Goal: Information Seeking & Learning: Find specific fact

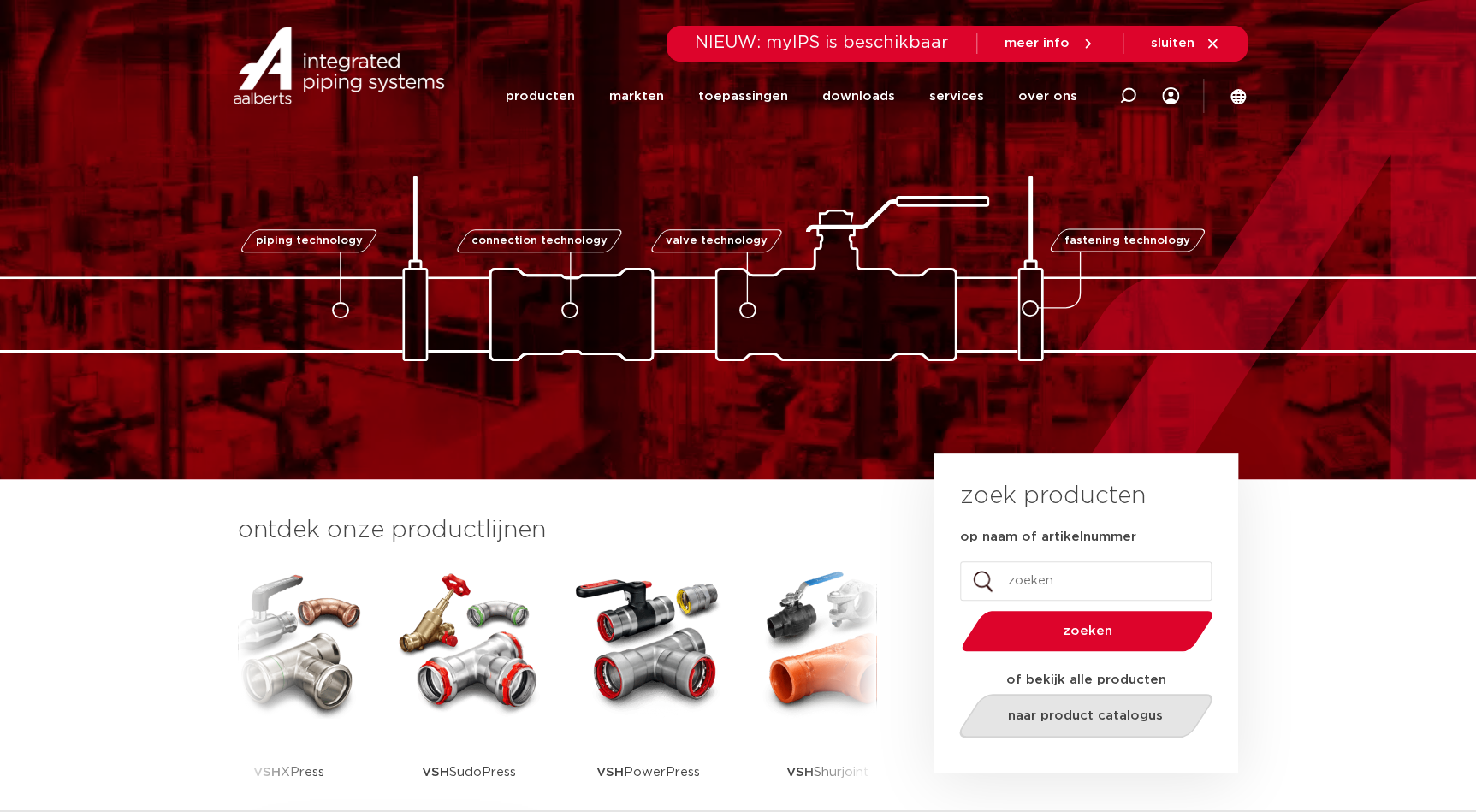
click at [1082, 701] on link "naar product catalogus" at bounding box center [1085, 715] width 263 height 44
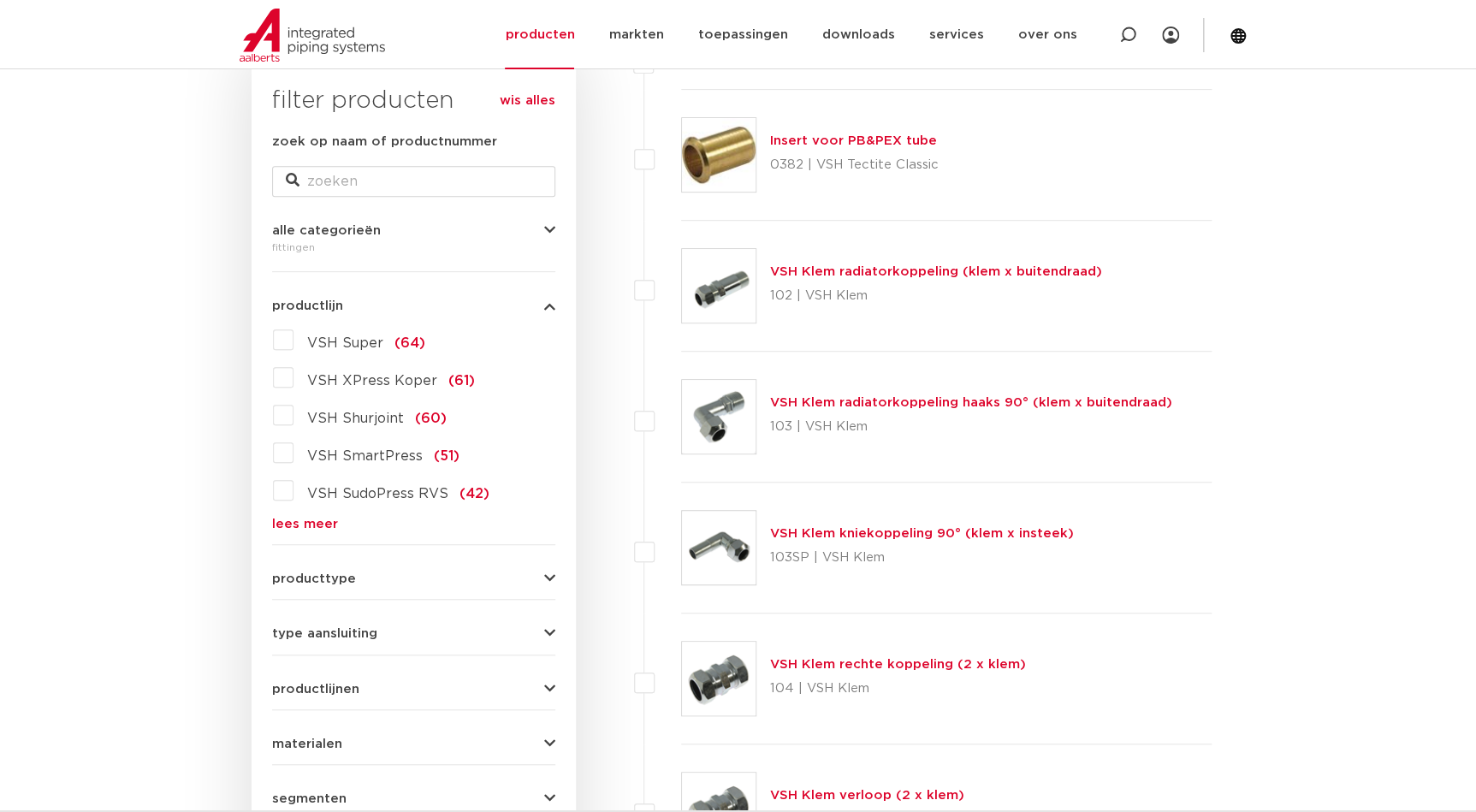
scroll to position [308, 0]
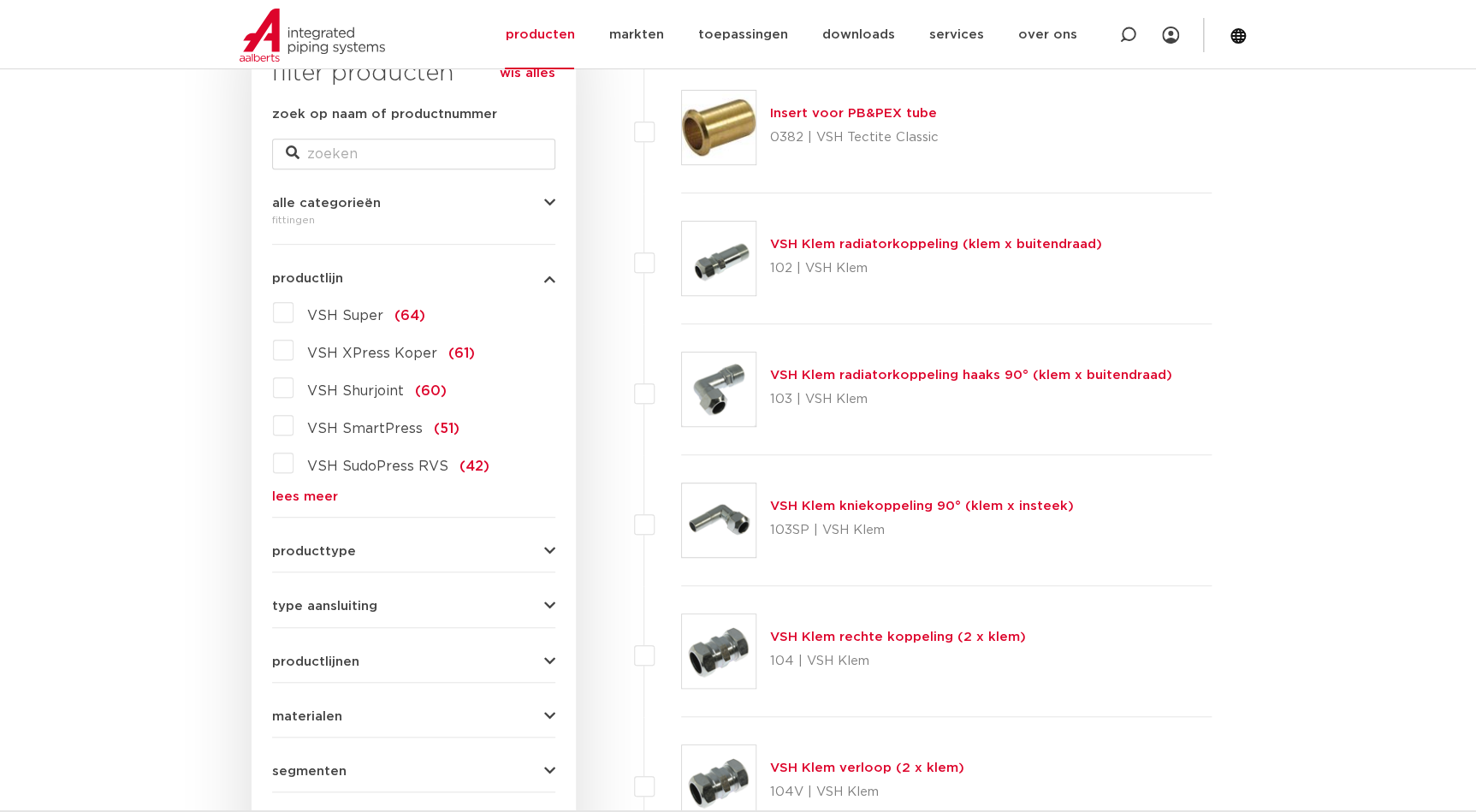
click at [327, 710] on span "materialen" at bounding box center [306, 715] width 70 height 12
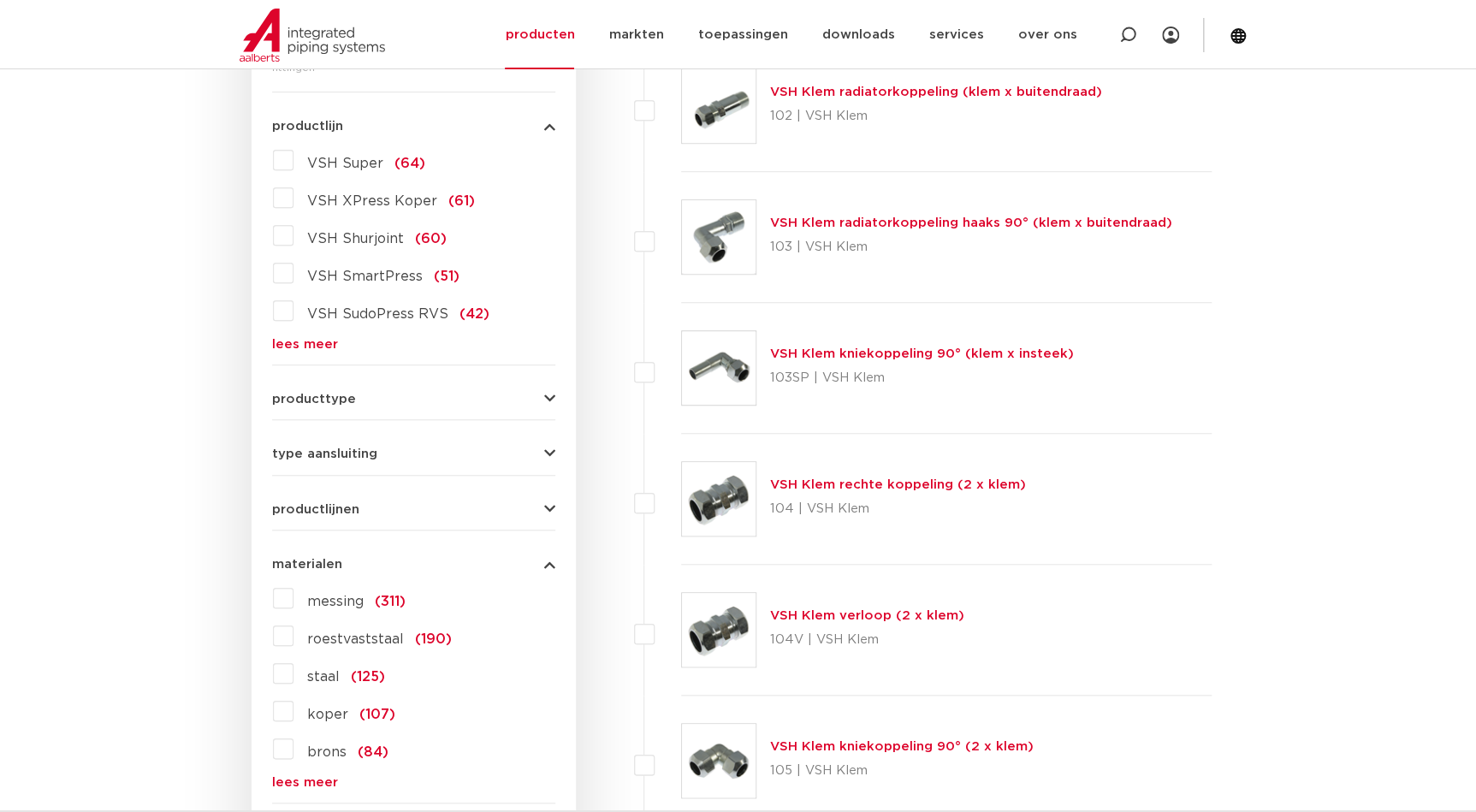
scroll to position [463, 0]
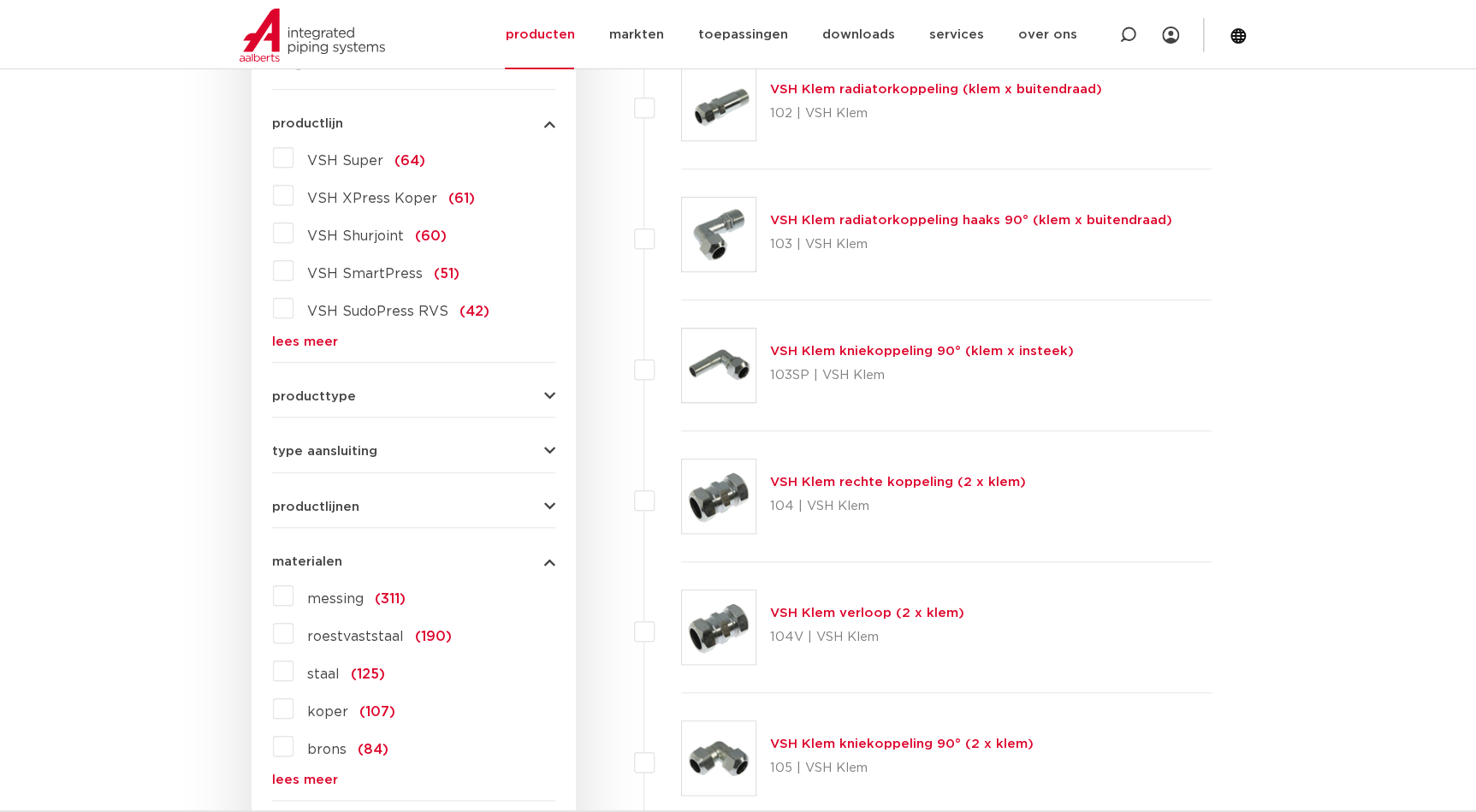
click at [294, 677] on label "staal (125)" at bounding box center [340, 670] width 92 height 28
click at [0, 0] on input "staal (125)" at bounding box center [0, 0] width 0 height 0
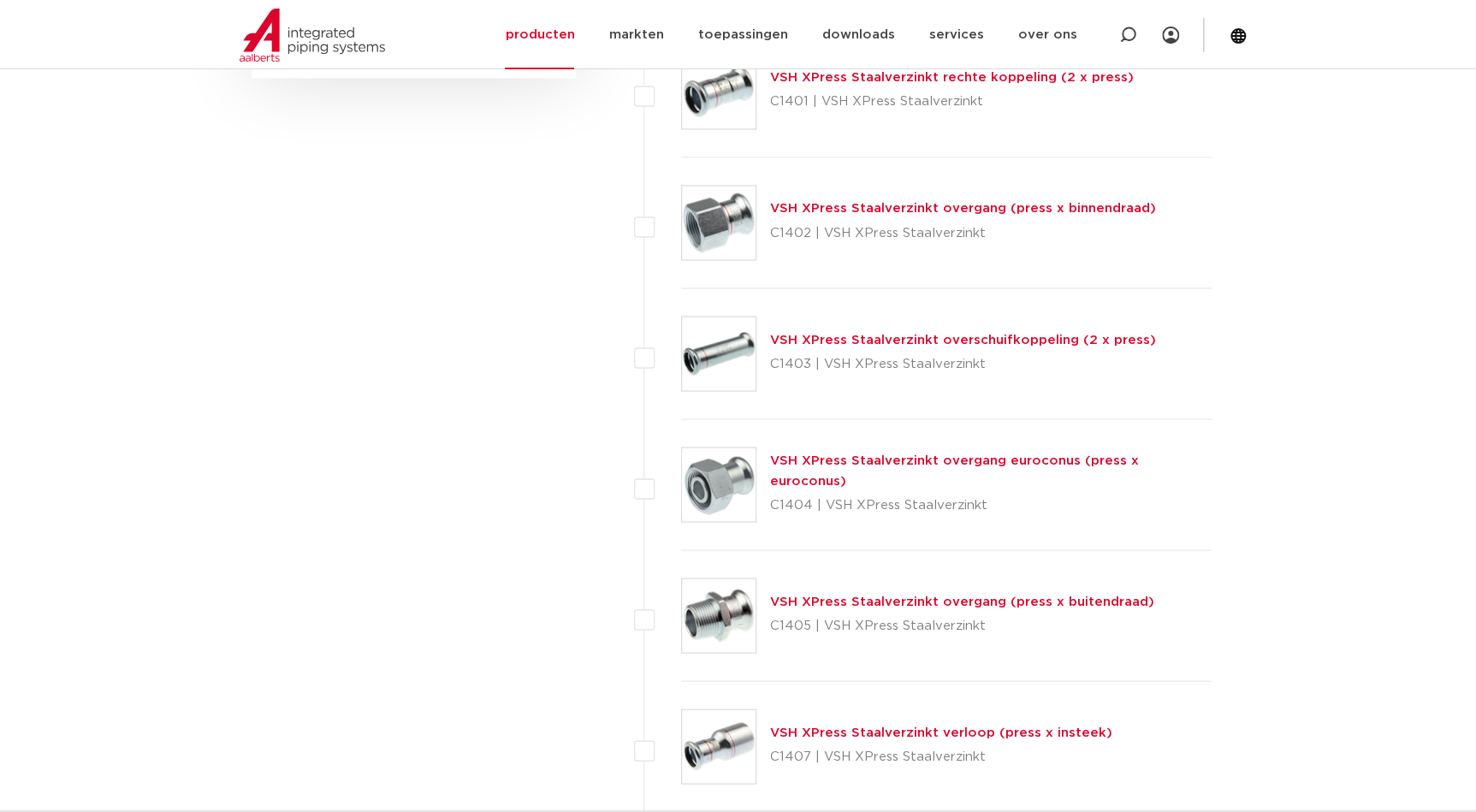
scroll to position [1393, 0]
click at [939, 602] on link "VSH XPress Staalverzinkt overgang (press x buitendraad)" at bounding box center [962, 599] width 385 height 12
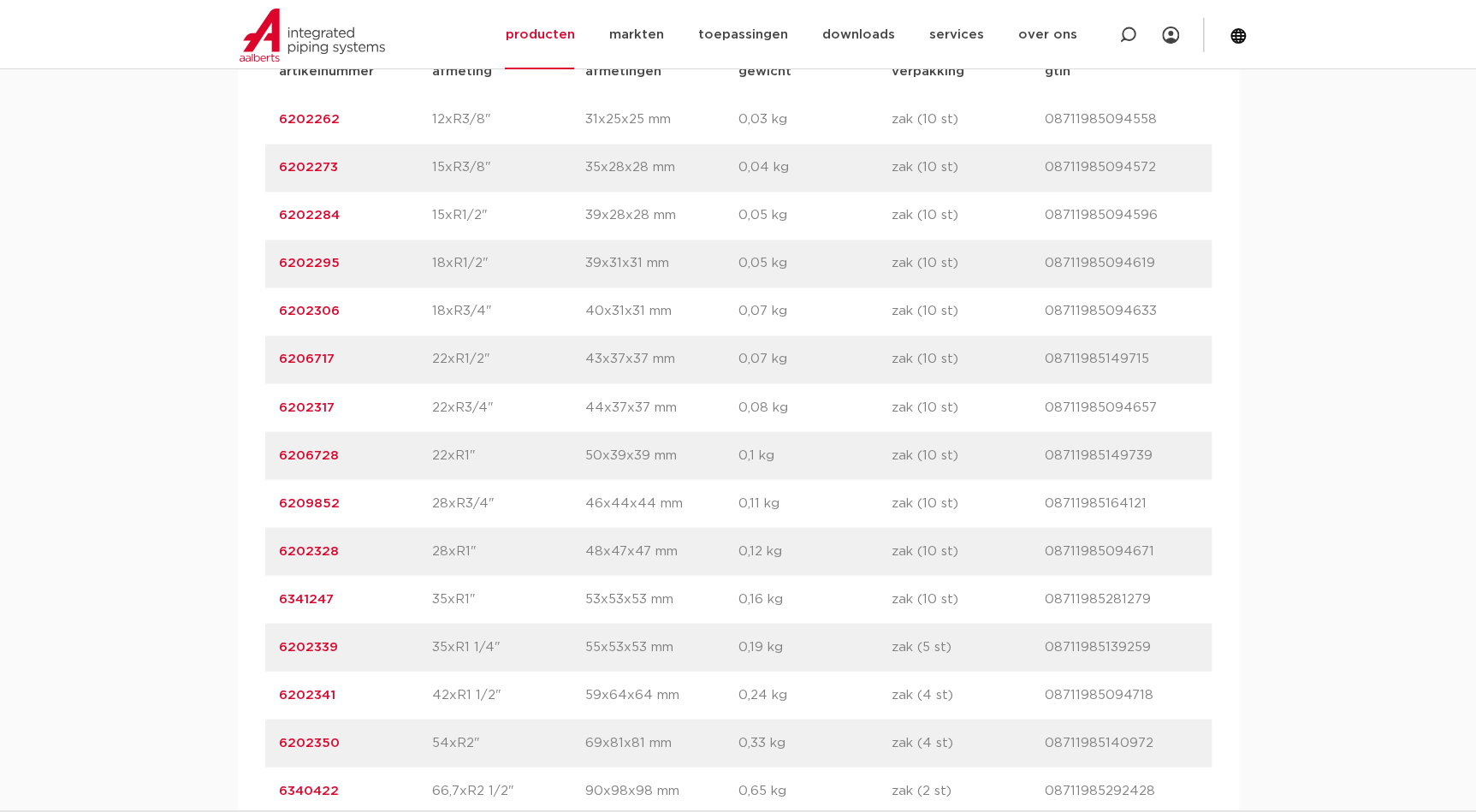
scroll to position [1243, 0]
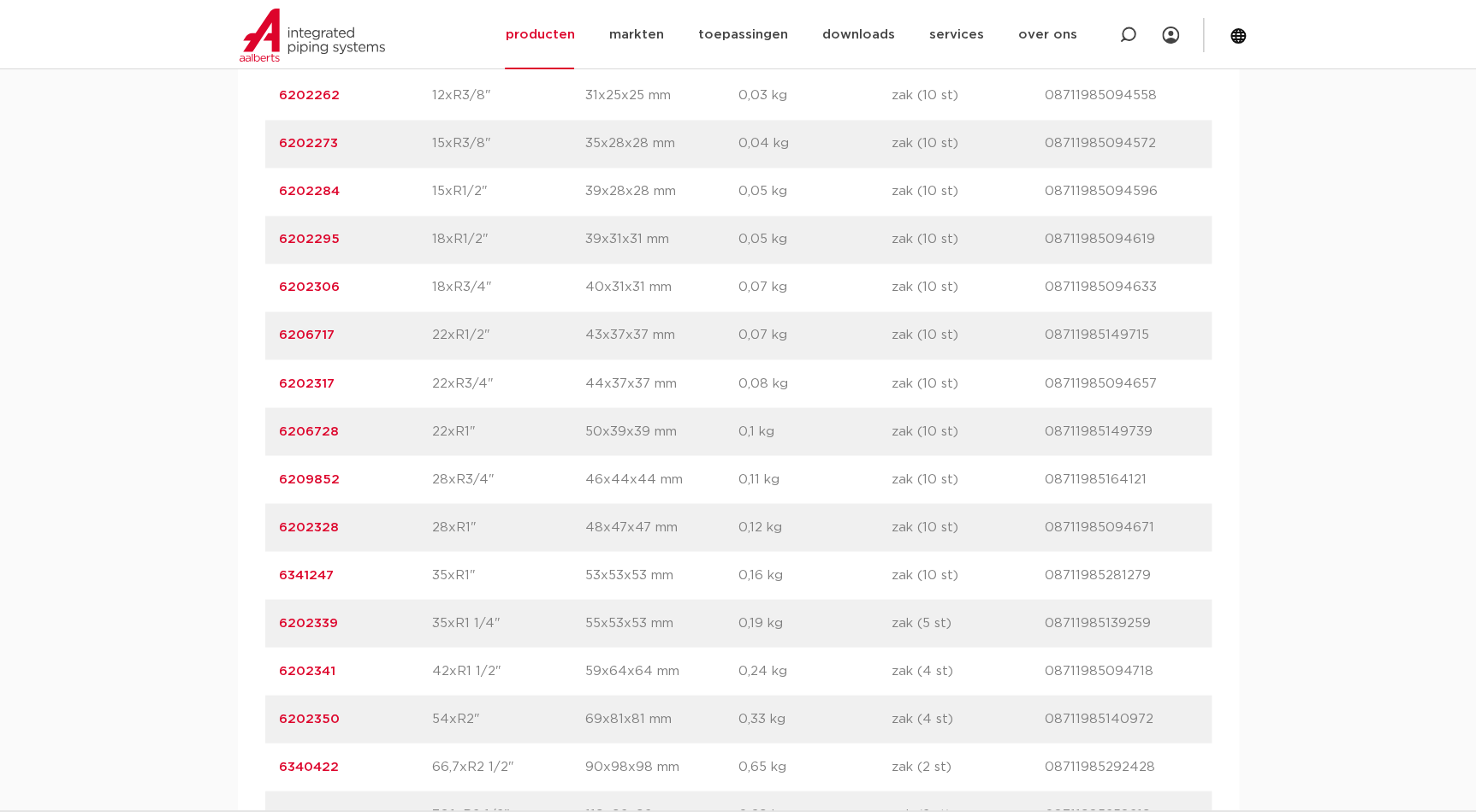
click at [310, 530] on link "6202328" at bounding box center [309, 526] width 60 height 12
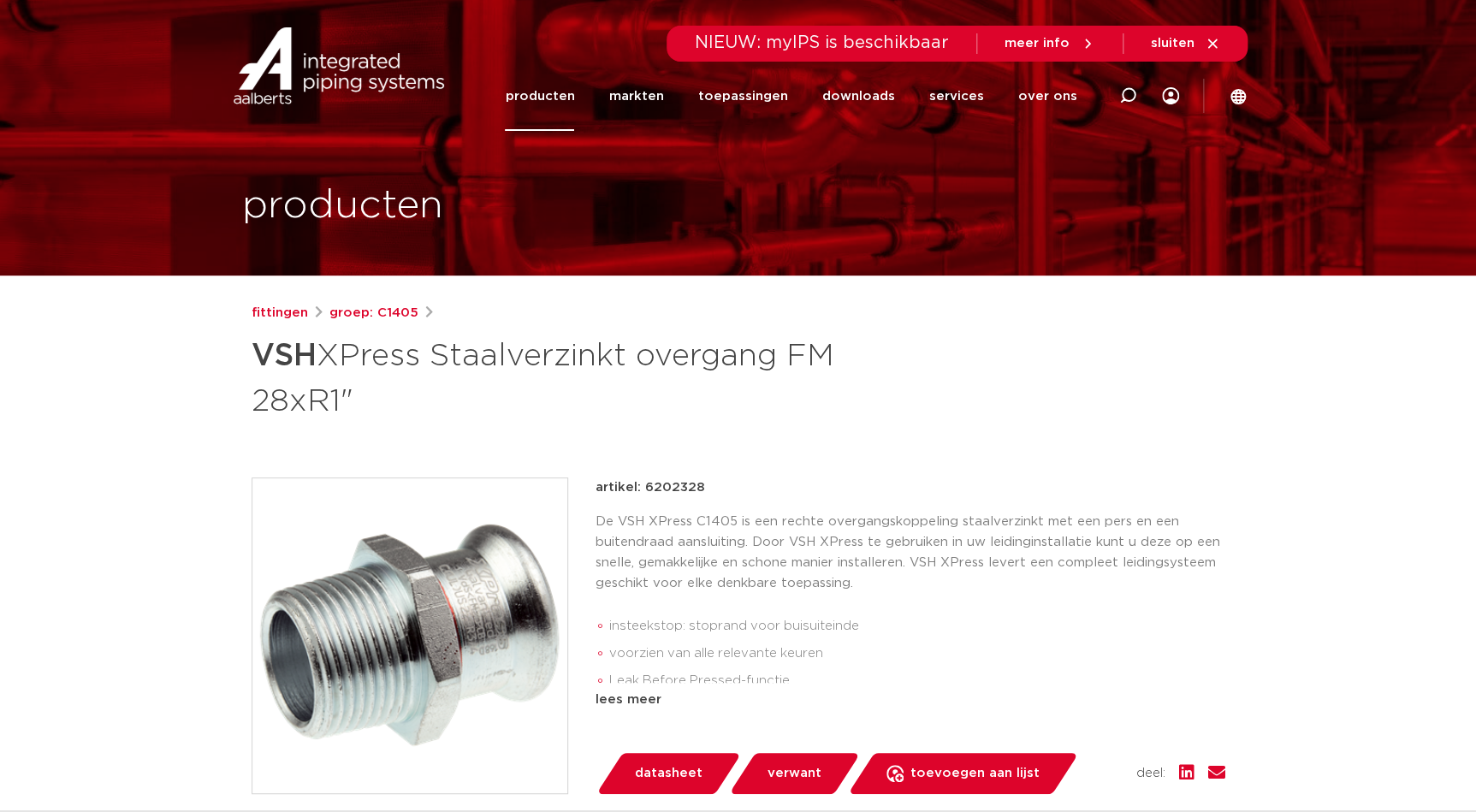
drag, startPoint x: 702, startPoint y: 489, endPoint x: 645, endPoint y: 484, distance: 57.2
click at [645, 484] on div "artikel: 6202328" at bounding box center [910, 487] width 629 height 20
copy p "6202328"
